Goal: Find specific page/section: Find specific page/section

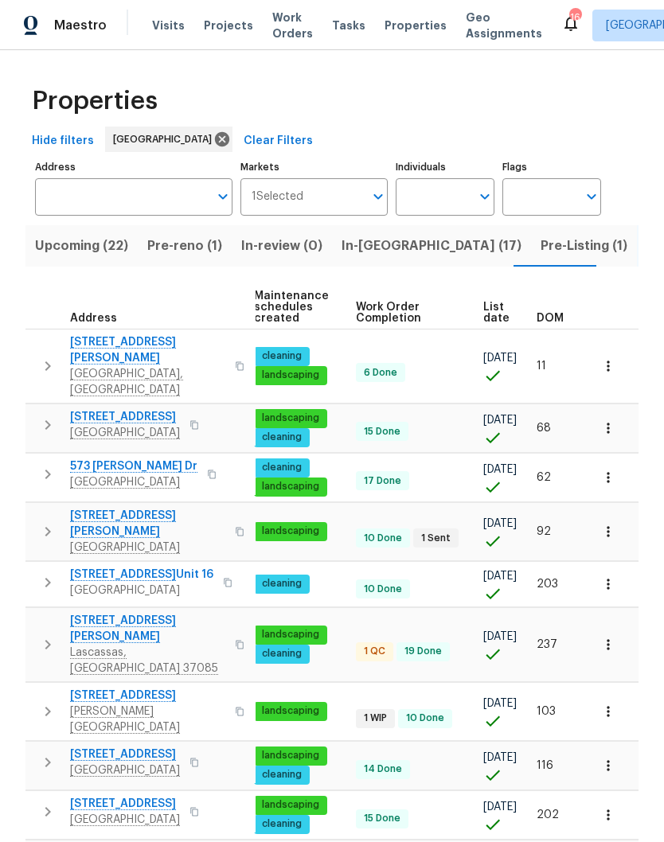
scroll to position [0, 205]
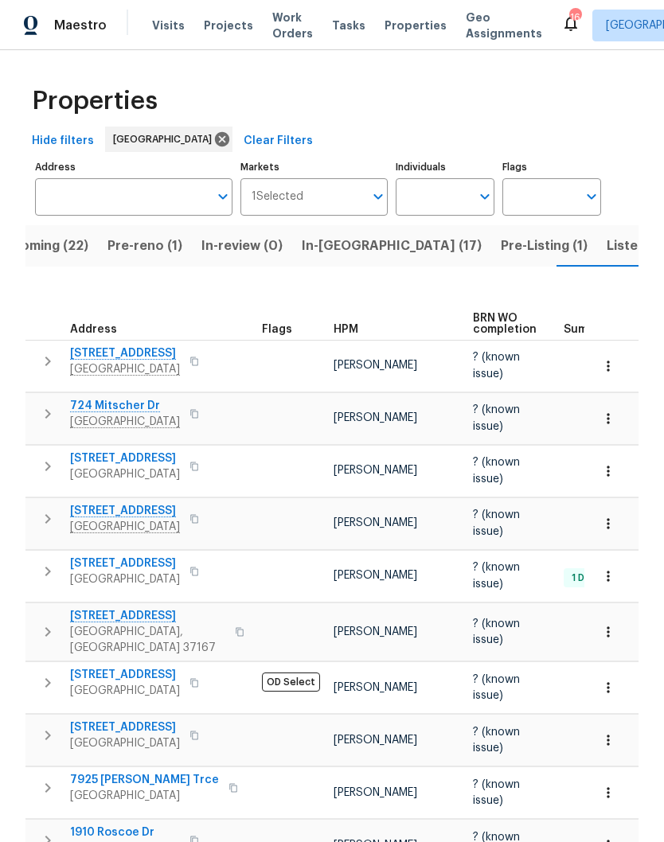
scroll to position [0, 41]
click at [605, 247] on span "Listed (72)" at bounding box center [639, 246] width 68 height 22
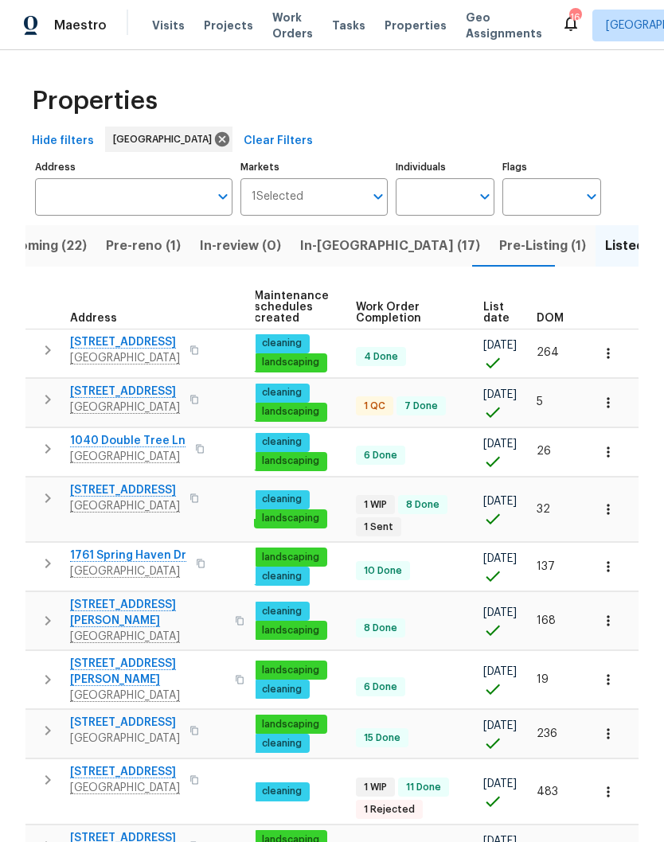
scroll to position [0, 234]
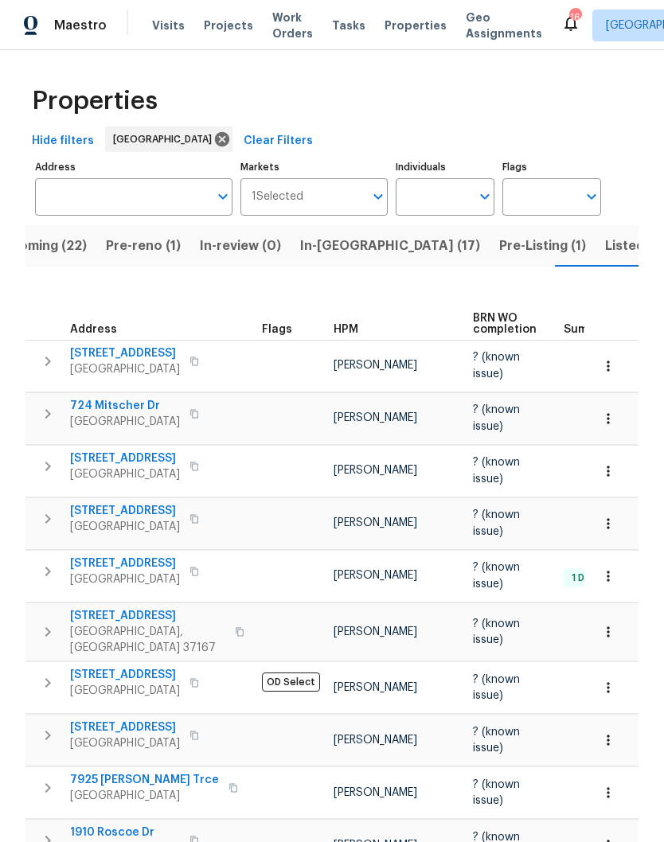
click at [605, 247] on span "Listed (72)" at bounding box center [639, 246] width 68 height 22
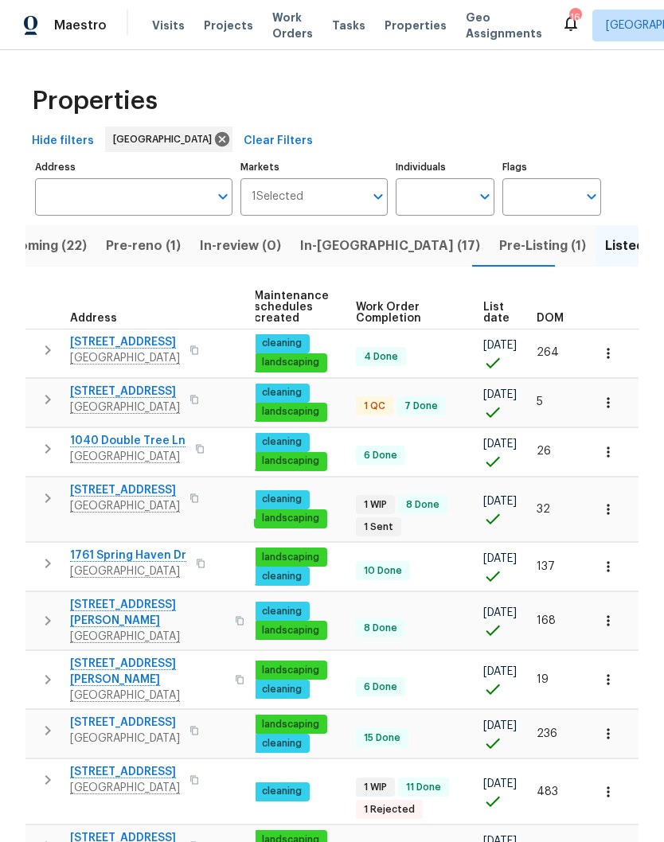
scroll to position [0, 232]
click at [555, 318] on span "DOM" at bounding box center [549, 318] width 27 height 11
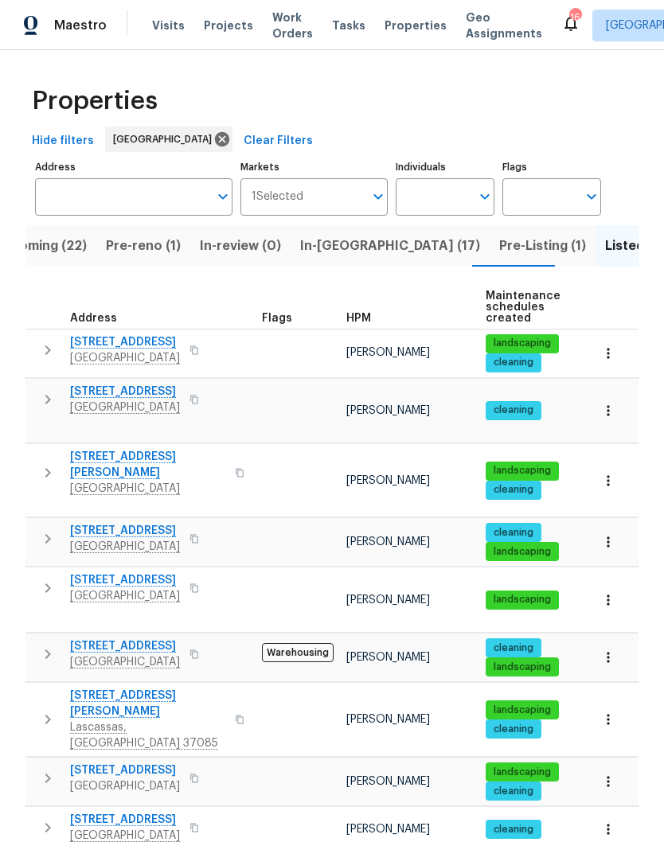
click at [612, 356] on icon "button" at bounding box center [608, 353] width 16 height 16
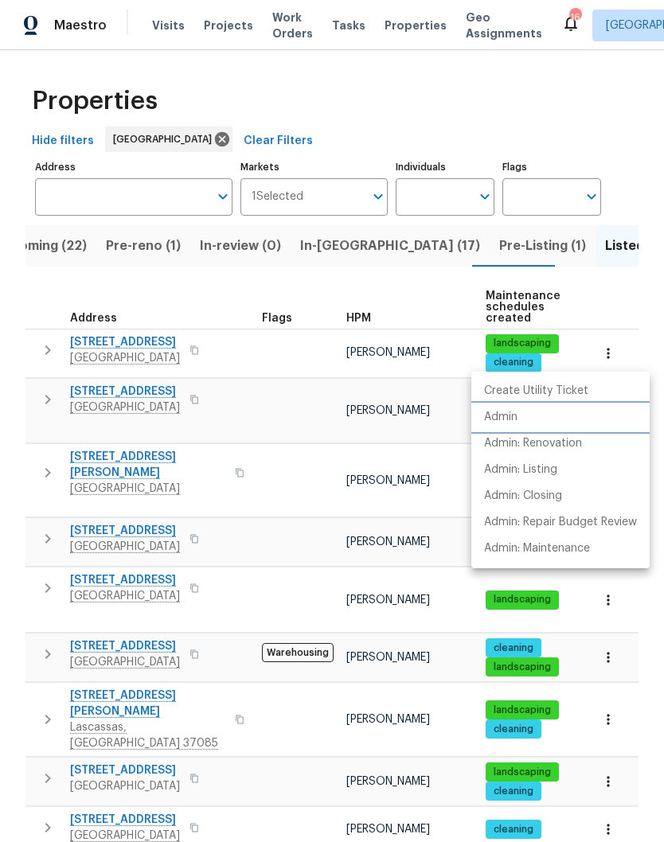
click at [516, 422] on p "Admin" at bounding box center [500, 417] width 33 height 17
